Goal: Information Seeking & Learning: Learn about a topic

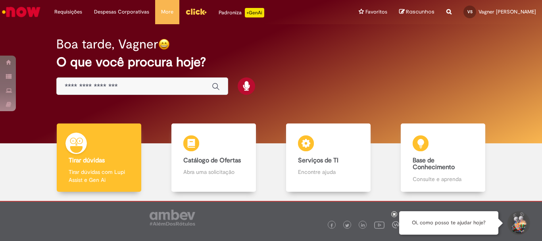
click at [188, 12] on img "Menu Cabeçalho" at bounding box center [195, 12] width 21 height 12
click at [116, 86] on input "Basta digitar aqui" at bounding box center [134, 86] width 139 height 9
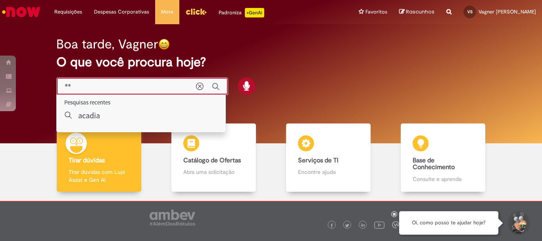
type input "***"
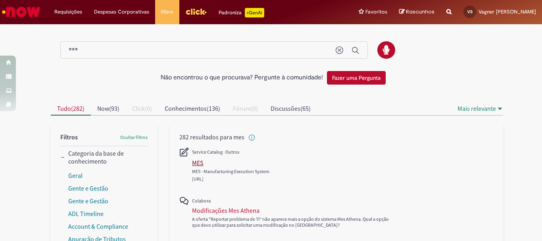
click at [192, 160] on div "MES" at bounding box center [197, 163] width 11 height 8
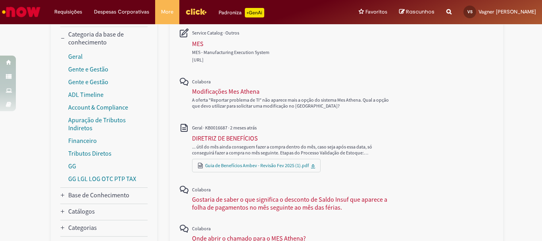
scroll to position [40, 0]
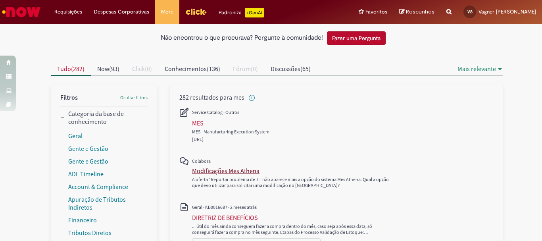
click at [213, 168] on div "Modificações Mes Athena" at bounding box center [225, 171] width 67 height 8
